Goal: Find specific page/section: Find specific page/section

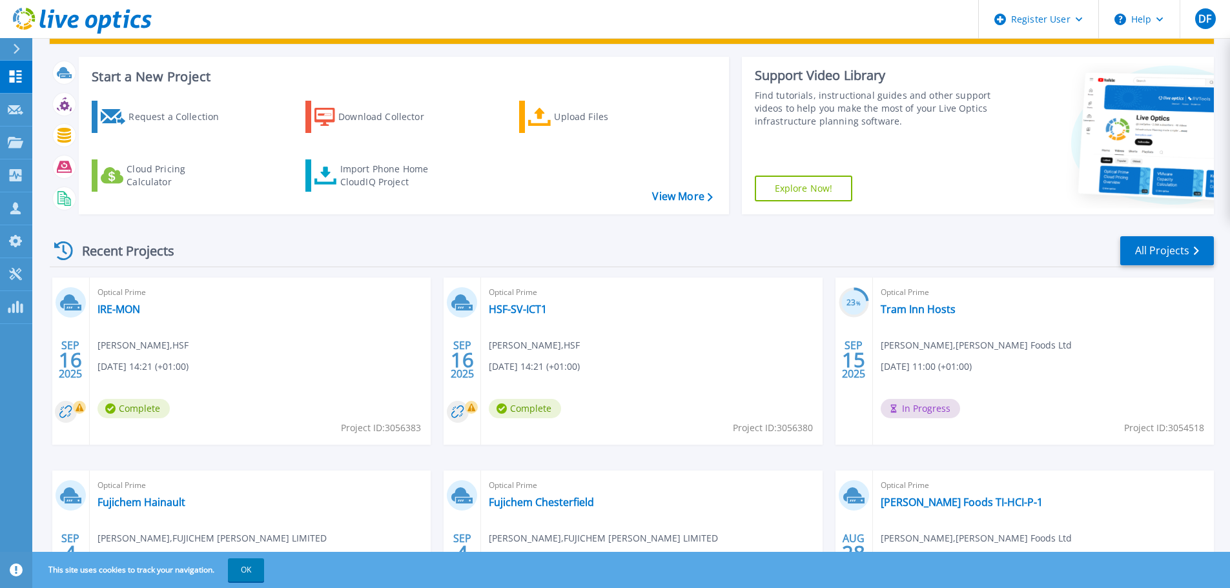
scroll to position [129, 0]
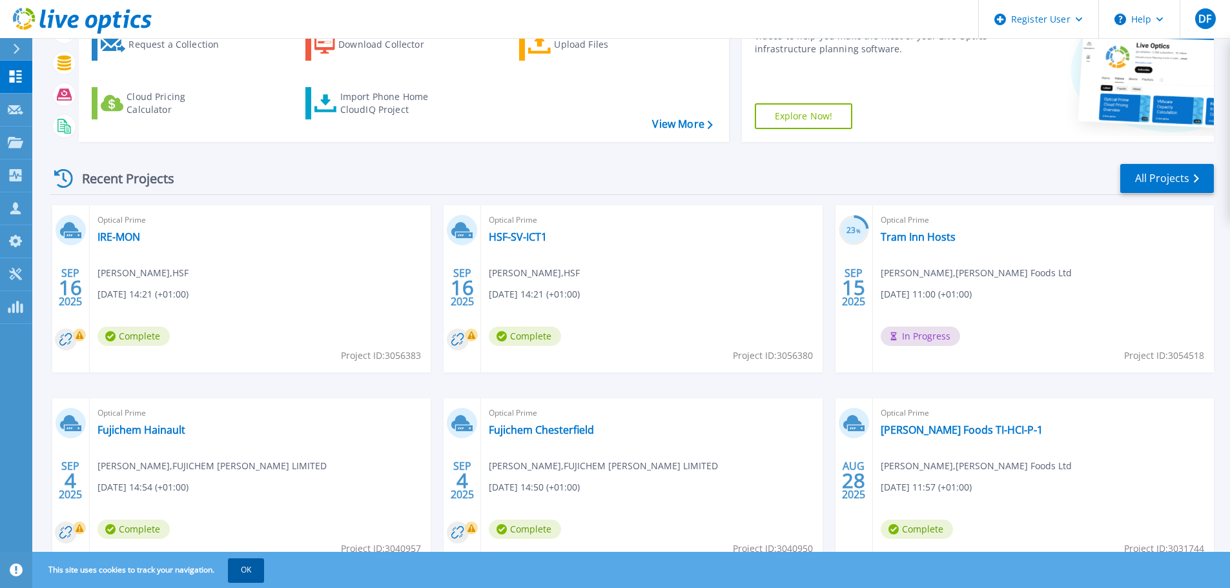
click at [243, 573] on button "OK" at bounding box center [246, 569] width 36 height 23
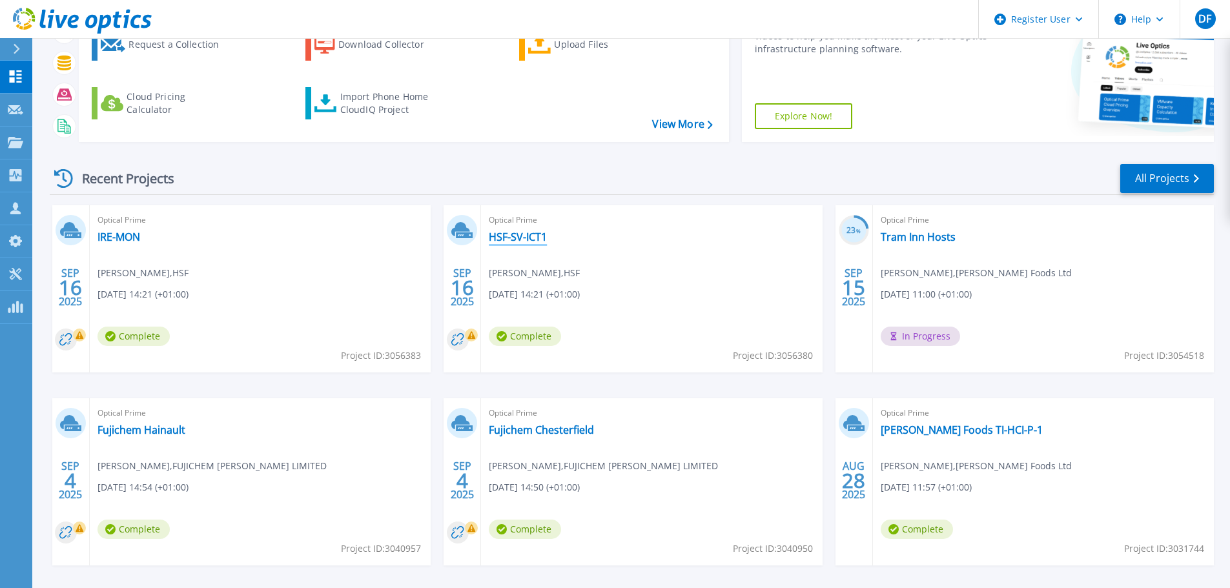
click at [520, 239] on link "HSF-SV-ICT1" at bounding box center [518, 236] width 58 height 13
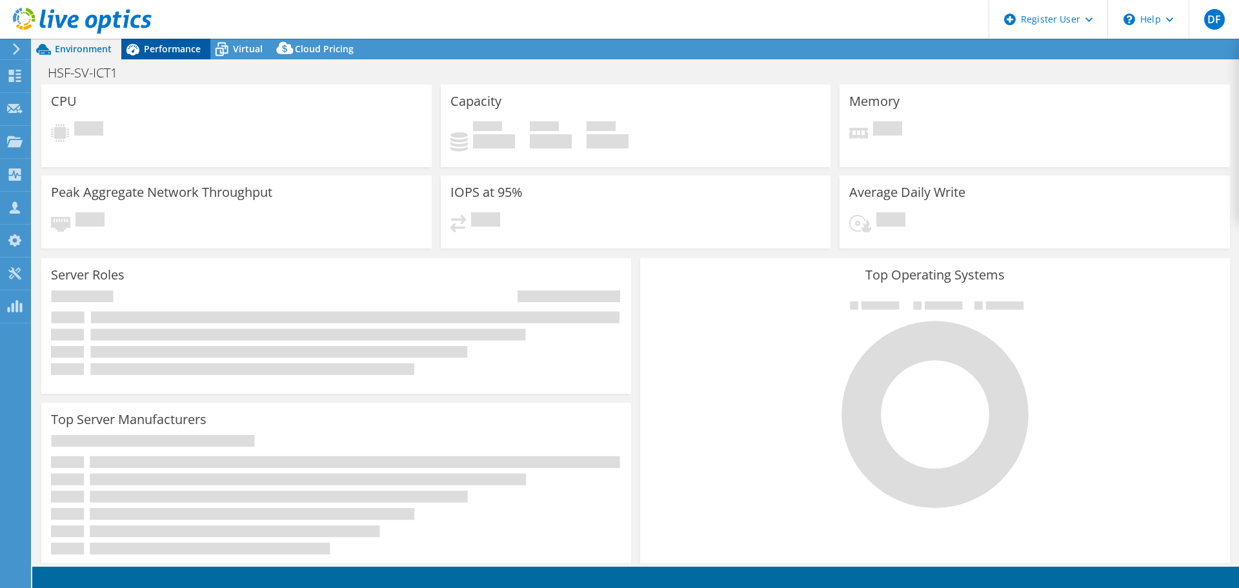
select select "USD"
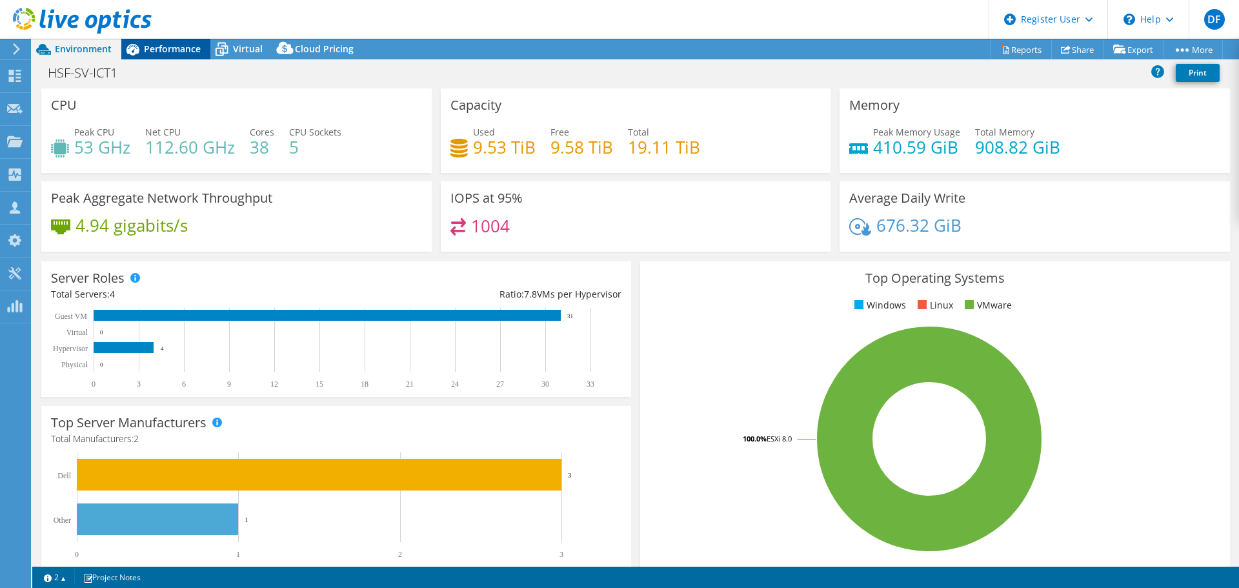
click at [184, 48] on span "Performance" at bounding box center [172, 49] width 57 height 12
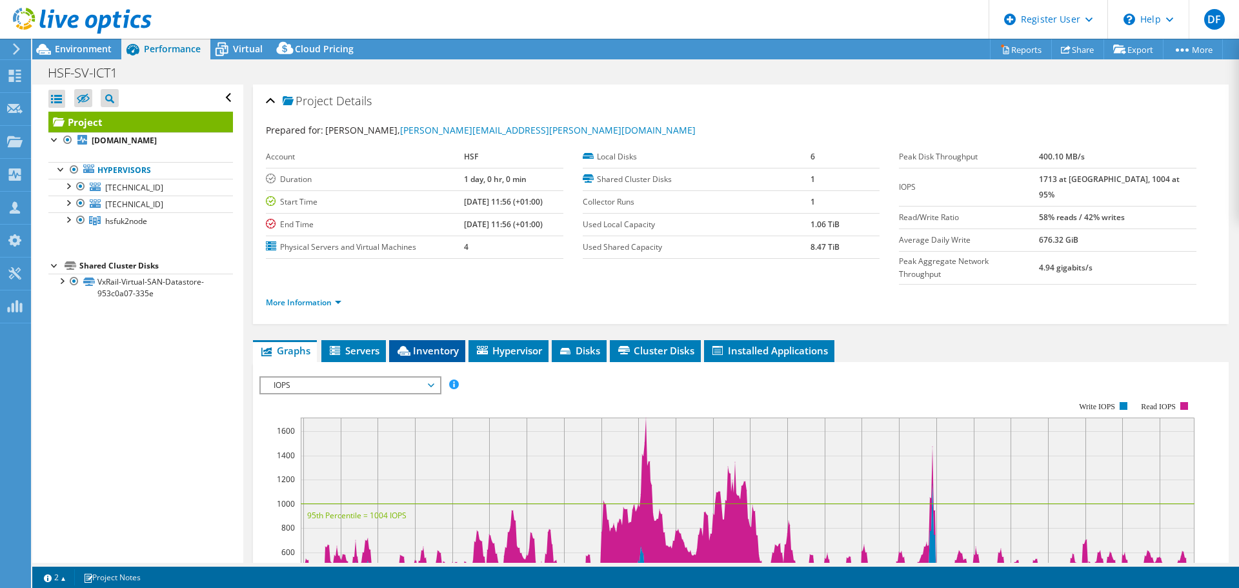
click at [455, 340] on li "Inventory" at bounding box center [427, 351] width 76 height 22
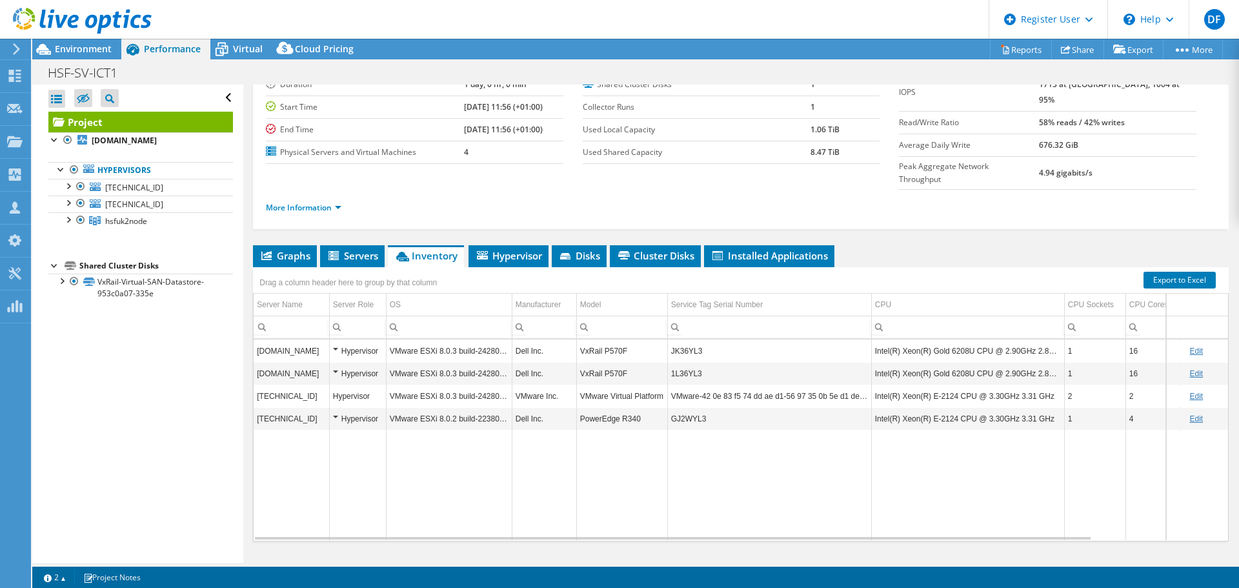
scroll to position [97, 0]
